Goal: Task Accomplishment & Management: Complete application form

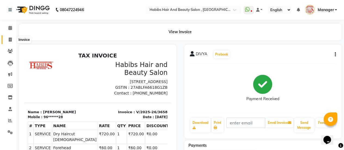
click at [9, 41] on icon at bounding box center [10, 40] width 3 height 4
select select "service"
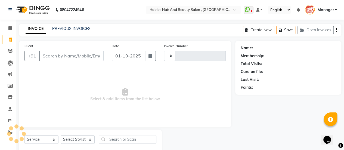
type input "3659"
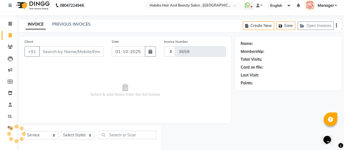
select select "5651"
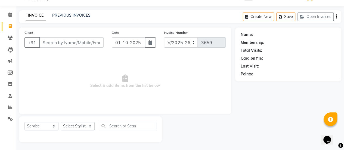
click at [65, 41] on input "Client" at bounding box center [71, 42] width 65 height 10
click at [75, 15] on link "PREVIOUS INVOICES" at bounding box center [71, 15] width 38 height 5
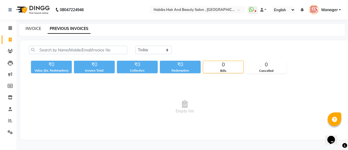
click at [33, 30] on link "INVOICE" at bounding box center [34, 28] width 16 height 5
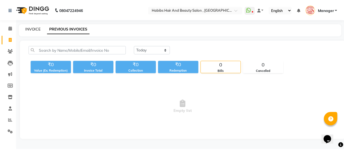
scroll to position [13, 0]
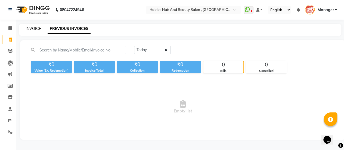
select select "5651"
select select "service"
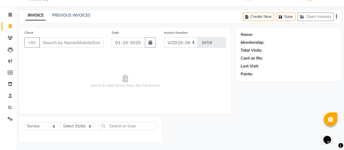
click at [61, 44] on input "Client" at bounding box center [71, 42] width 65 height 10
click at [66, 16] on link "PREVIOUS INVOICES" at bounding box center [71, 15] width 38 height 5
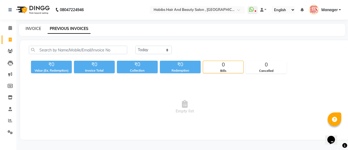
click at [33, 27] on link "INVOICE" at bounding box center [34, 28] width 16 height 5
select select "service"
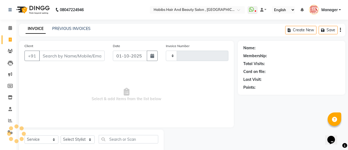
type input "3659"
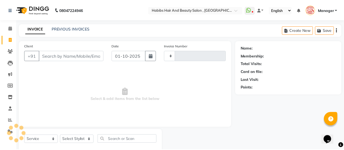
scroll to position [13, 0]
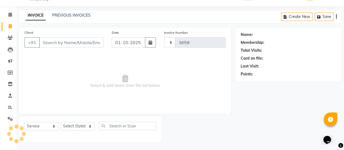
select select "5651"
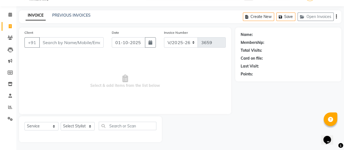
click at [65, 42] on input "Client" at bounding box center [71, 42] width 65 height 10
click at [69, 15] on link "PREVIOUS INVOICES" at bounding box center [71, 15] width 38 height 5
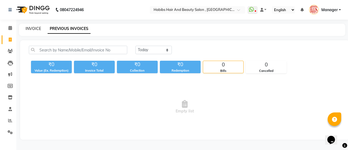
click at [35, 27] on link "INVOICE" at bounding box center [34, 28] width 16 height 5
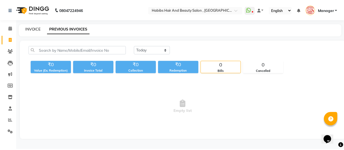
scroll to position [13, 0]
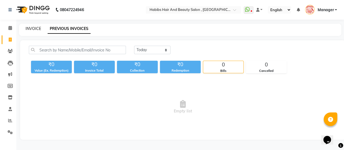
select select "service"
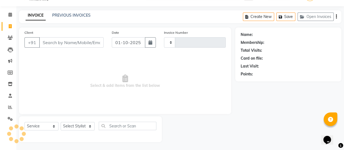
type input "3659"
select select "5651"
